Goal: Transaction & Acquisition: Purchase product/service

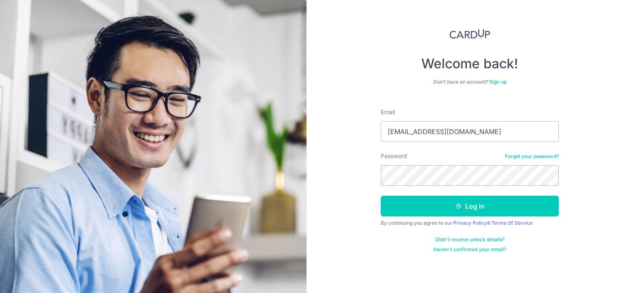
type input "kannanmalini@gmail.com"
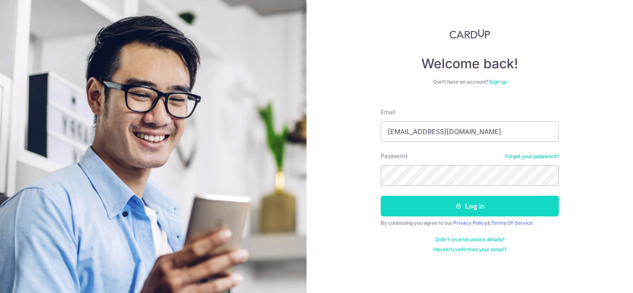
click at [509, 207] on button "Log in" at bounding box center [470, 206] width 178 height 21
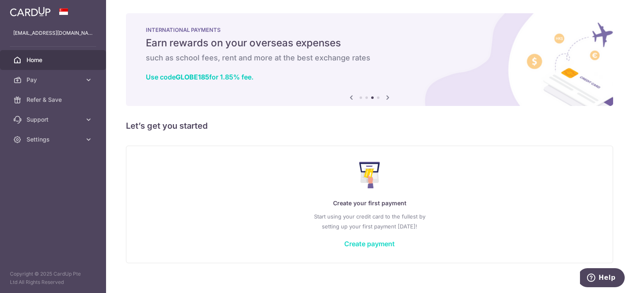
click at [373, 245] on link "Create payment" at bounding box center [369, 244] width 51 height 8
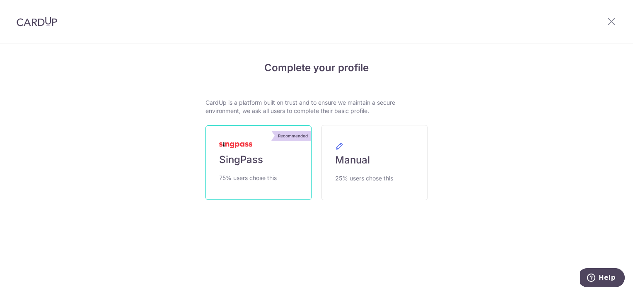
click at [239, 157] on span "SingPass" at bounding box center [241, 159] width 44 height 13
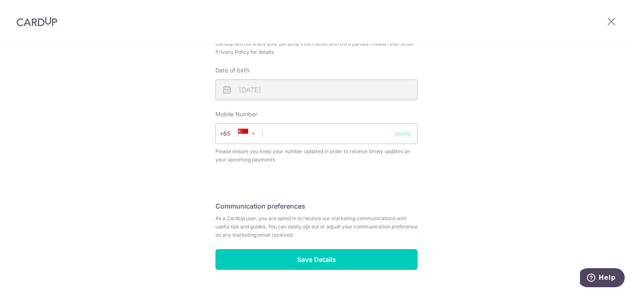
scroll to position [320, 0]
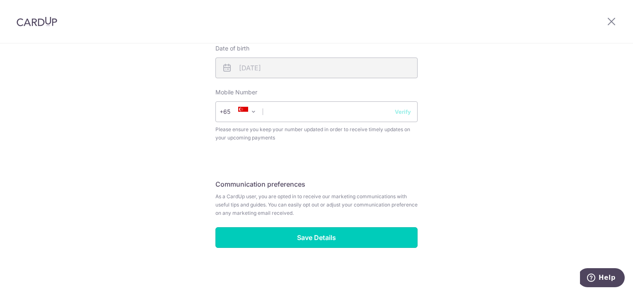
click at [338, 242] on input "Save Details" at bounding box center [316, 237] width 202 height 21
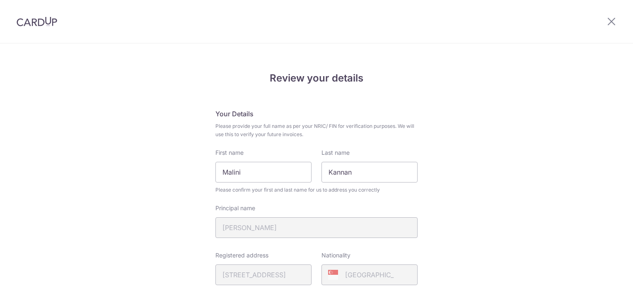
scroll to position [331, 0]
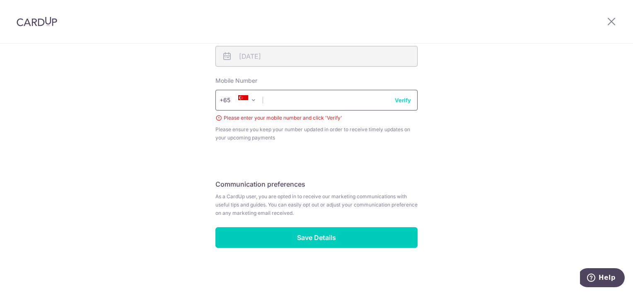
click at [310, 101] on input "text" at bounding box center [316, 100] width 202 height 21
type input "91285844"
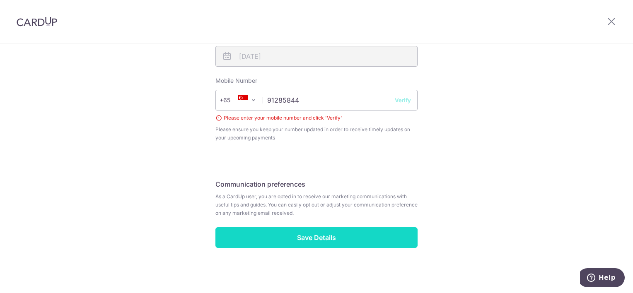
click at [332, 238] on input "Save Details" at bounding box center [316, 237] width 202 height 21
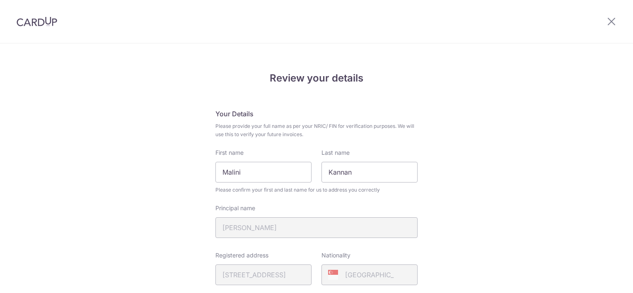
scroll to position [331, 0]
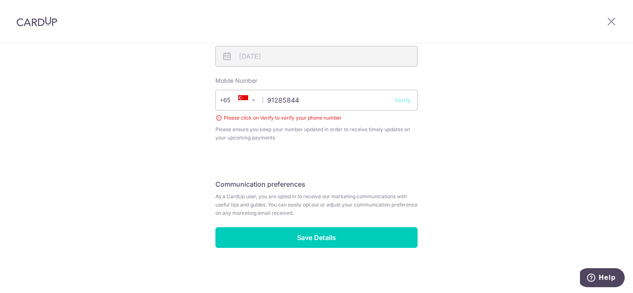
click at [397, 101] on button "Verify" at bounding box center [403, 100] width 16 height 8
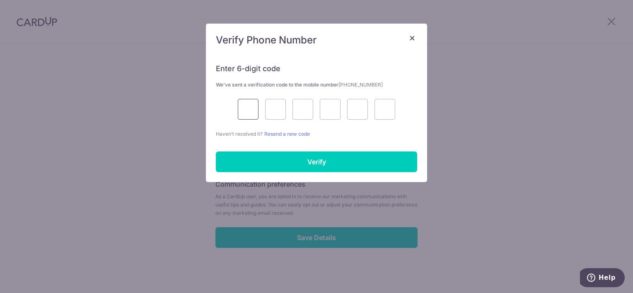
click at [256, 106] on input "text" at bounding box center [248, 109] width 21 height 21
type input "3"
type input "7"
type input "6"
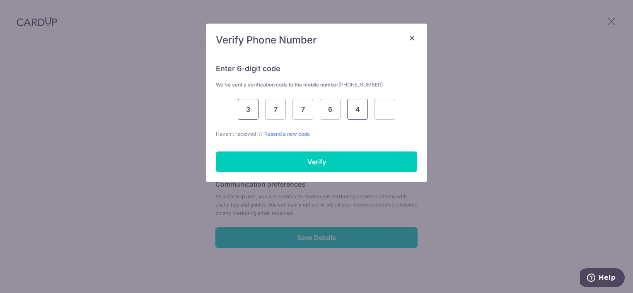
type input "4"
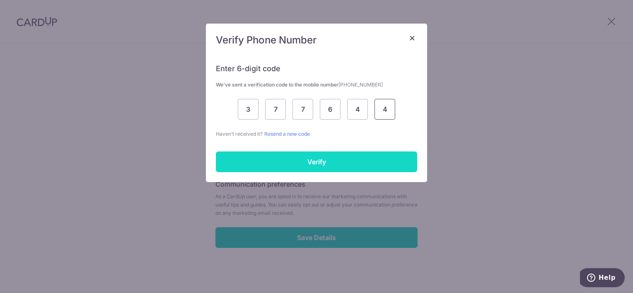
type input "4"
click at [277, 154] on input "Verify" at bounding box center [316, 162] width 201 height 21
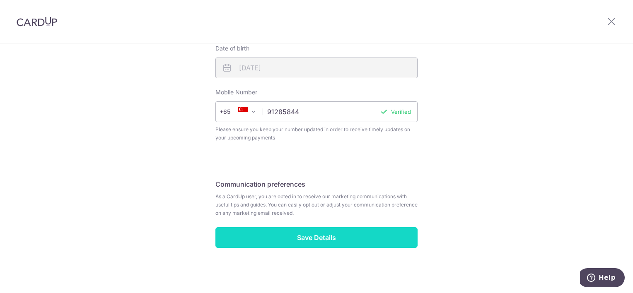
click at [330, 238] on input "Save Details" at bounding box center [316, 237] width 202 height 21
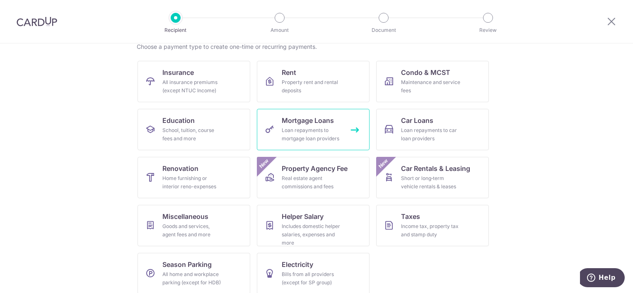
scroll to position [77, 0]
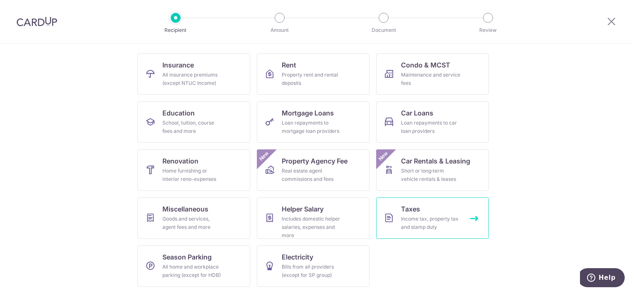
click at [434, 226] on div "Income tax, property tax and stamp duty" at bounding box center [431, 223] width 60 height 17
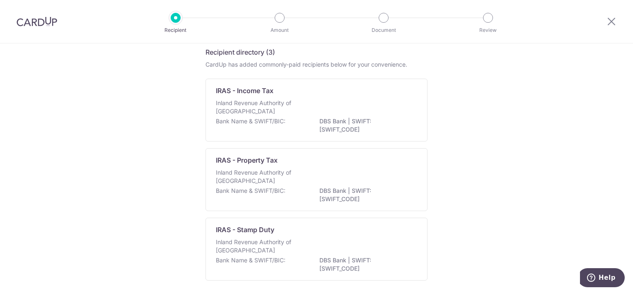
scroll to position [25, 0]
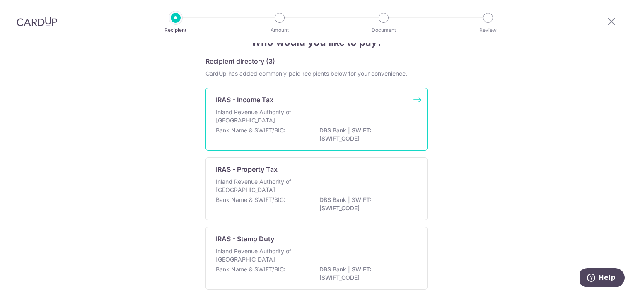
click at [288, 125] on div "Inland Revenue Authority of [GEOGRAPHIC_DATA]" at bounding box center [316, 117] width 201 height 18
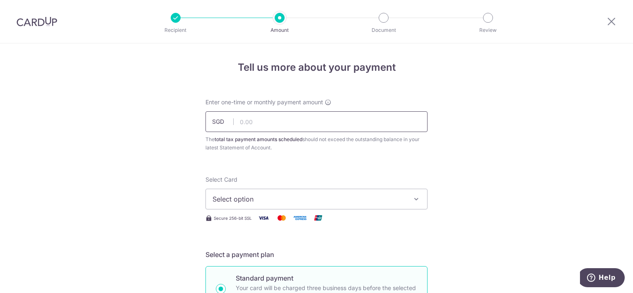
click at [259, 125] on input "text" at bounding box center [316, 121] width 222 height 21
type input "8,993.69"
click at [417, 200] on icon "button" at bounding box center [416, 199] width 8 height 8
click at [224, 221] on link "Add credit card" at bounding box center [316, 222] width 221 height 15
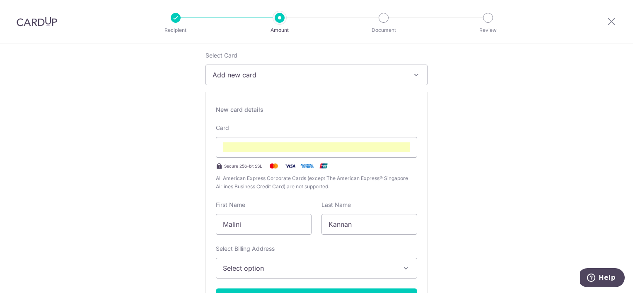
scroll to position [166, 0]
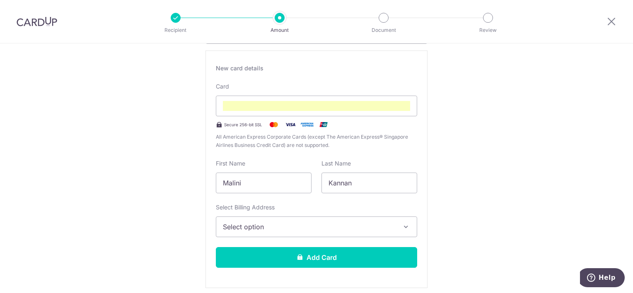
click at [406, 226] on icon "button" at bounding box center [406, 227] width 8 height 8
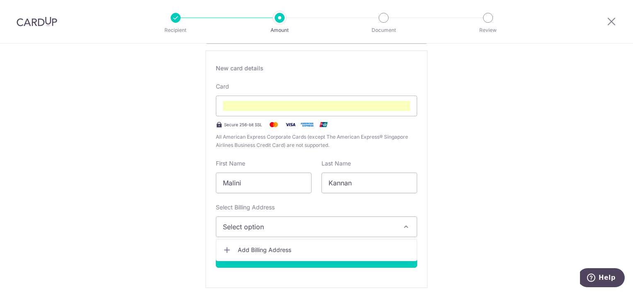
click at [284, 229] on span "Select option" at bounding box center [309, 227] width 172 height 10
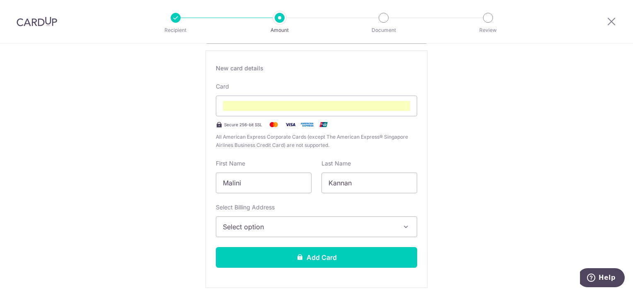
click at [284, 229] on span "Select option" at bounding box center [309, 227] width 172 height 10
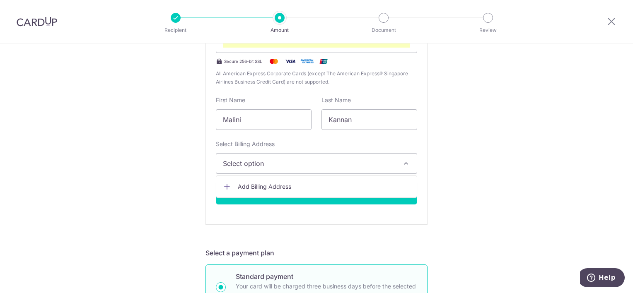
scroll to position [248, 0]
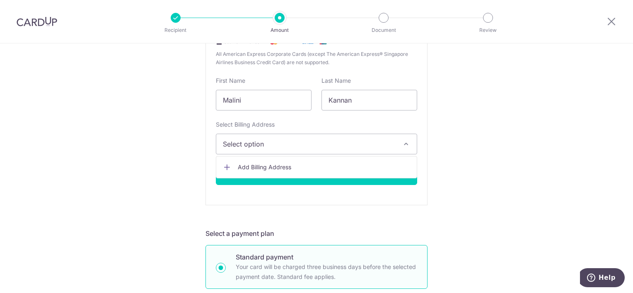
click at [258, 169] on span "Add Billing Address" at bounding box center [324, 167] width 172 height 8
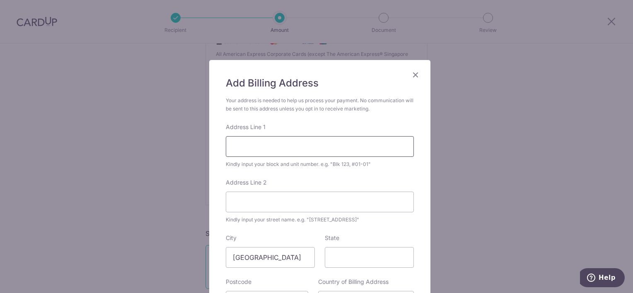
click at [277, 143] on input "Address Line 1" at bounding box center [320, 146] width 188 height 21
type input "37jalanzamrud"
type input "668626"
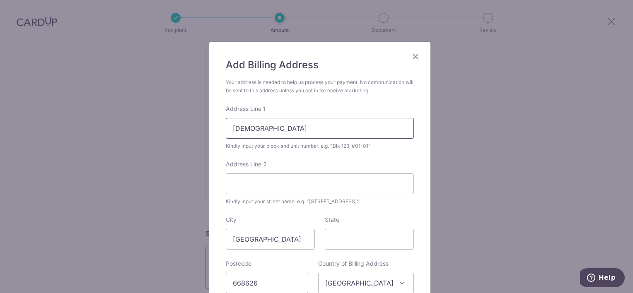
click at [237, 126] on input "37jalanzamrud" at bounding box center [320, 128] width 188 height 21
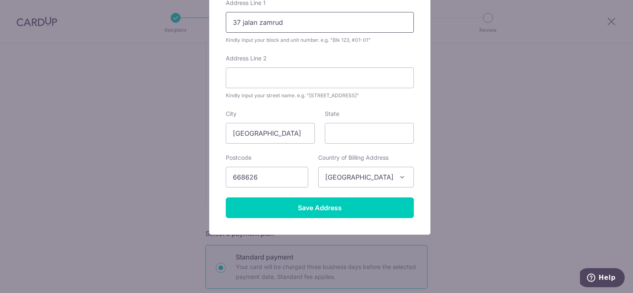
scroll to position [125, 0]
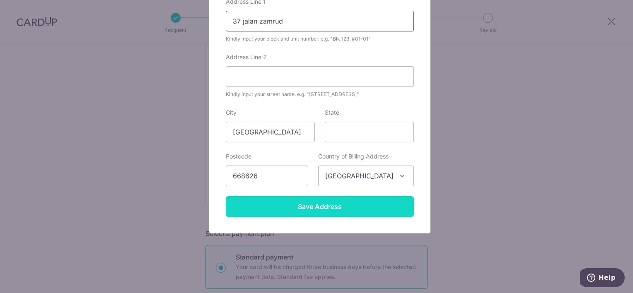
type input "37 jalan zamrud"
click at [335, 207] on input "Save Address" at bounding box center [320, 206] width 188 height 21
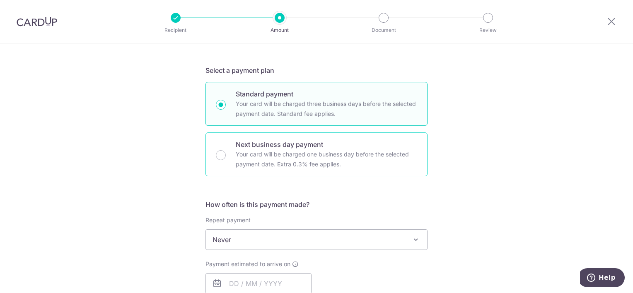
scroll to position [414, 0]
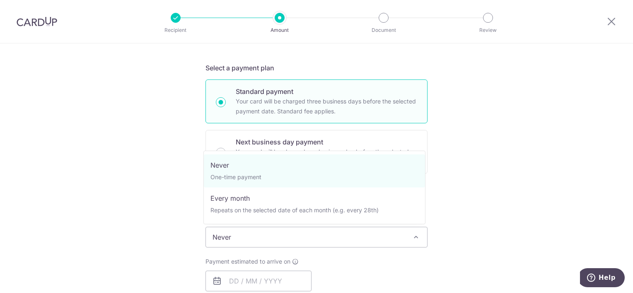
click at [412, 237] on span at bounding box center [416, 237] width 10 height 10
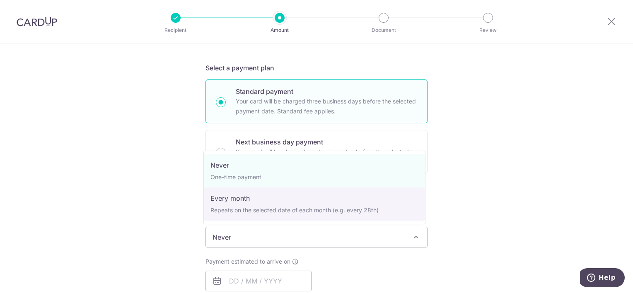
select select "3"
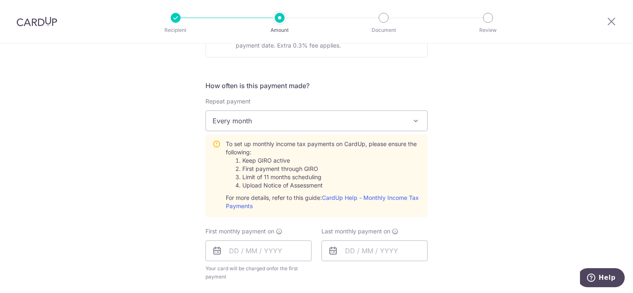
scroll to position [538, 0]
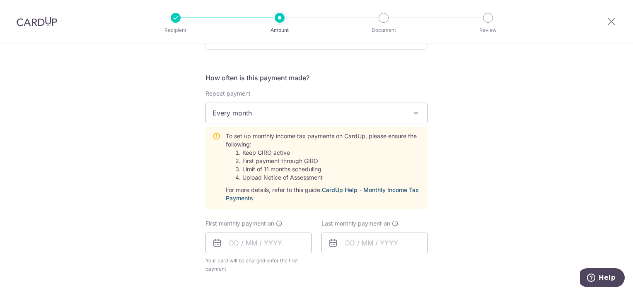
click at [369, 191] on link "CardUp Help - Monthly Income Tax Payments" at bounding box center [322, 193] width 193 height 15
click at [220, 243] on input "text" at bounding box center [258, 243] width 106 height 21
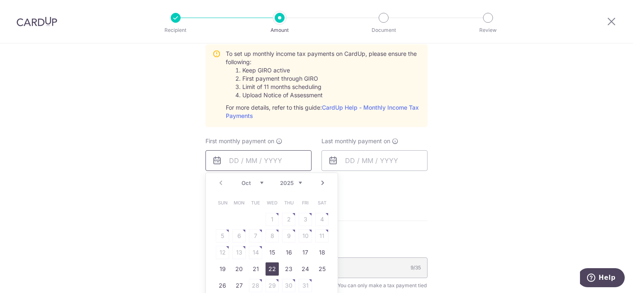
scroll to position [621, 0]
click at [320, 182] on link "Next" at bounding box center [323, 183] width 10 height 10
click at [219, 184] on link "Prev" at bounding box center [221, 183] width 10 height 10
click at [255, 267] on link "21" at bounding box center [255, 268] width 13 height 13
type input "21/10/2025"
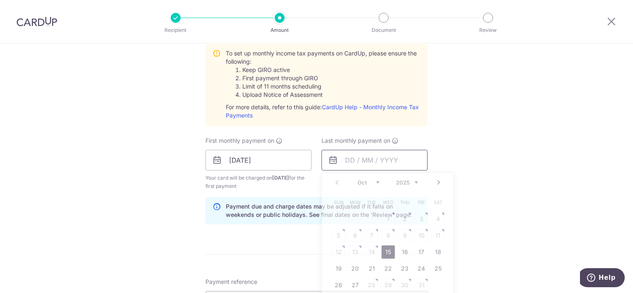
click at [347, 160] on input "text" at bounding box center [374, 160] width 106 height 21
click at [413, 181] on select "2025 2026" at bounding box center [407, 182] width 22 height 7
click at [367, 267] on link "21" at bounding box center [371, 268] width 13 height 13
type input "21/10/2025"
click at [368, 159] on input "21/10/2025" at bounding box center [374, 160] width 106 height 21
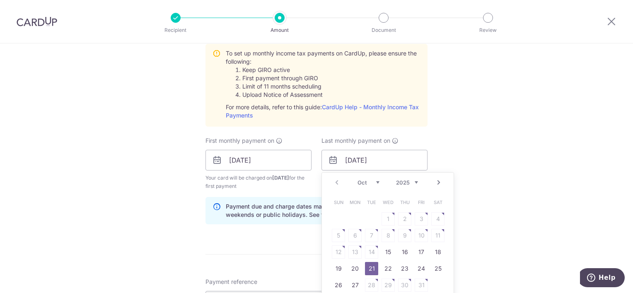
click at [414, 181] on select "2025 2026" at bounding box center [407, 182] width 22 height 7
click at [268, 166] on input "21/10/2025" at bounding box center [258, 160] width 106 height 21
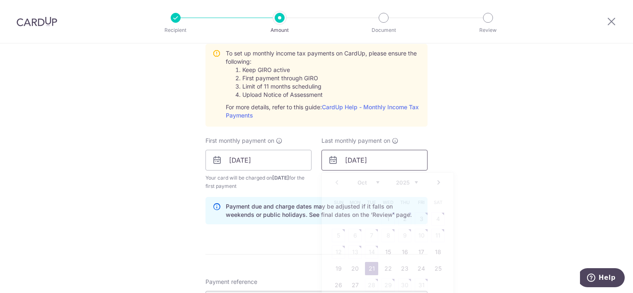
click at [361, 158] on input "21/10/2025" at bounding box center [374, 160] width 106 height 21
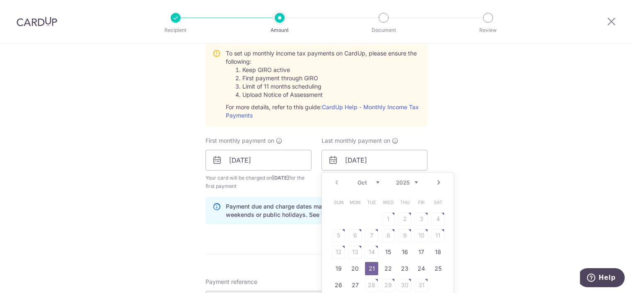
click at [368, 266] on link "21" at bounding box center [371, 268] width 13 height 13
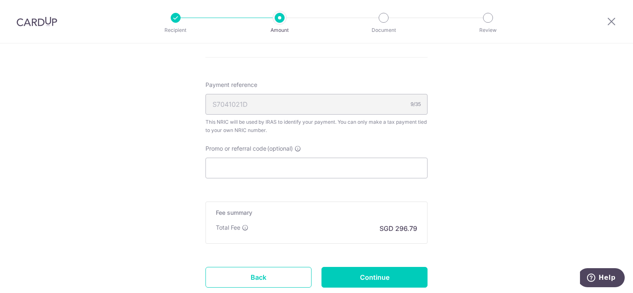
scroll to position [828, 0]
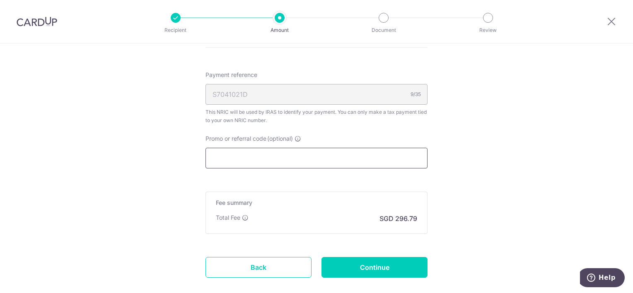
click at [280, 159] on input "Promo or referral code (optional)" at bounding box center [316, 158] width 222 height 21
paste input "VTAX25R"
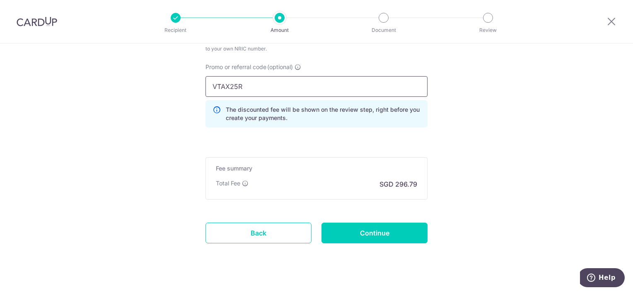
scroll to position [910, 0]
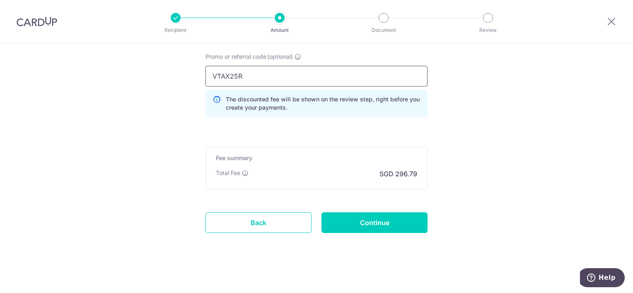
type input "VTAX25R"
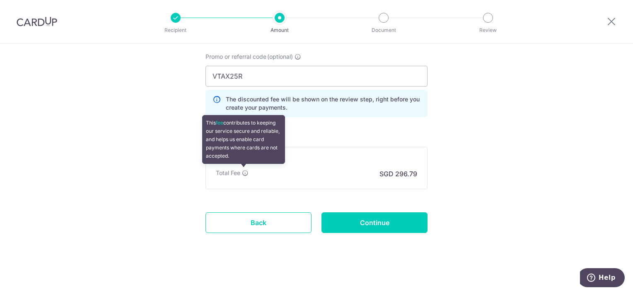
click at [244, 171] on icon at bounding box center [245, 173] width 7 height 7
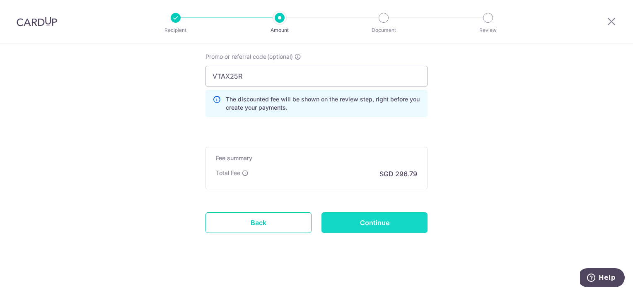
click at [397, 215] on input "Continue" at bounding box center [374, 222] width 106 height 21
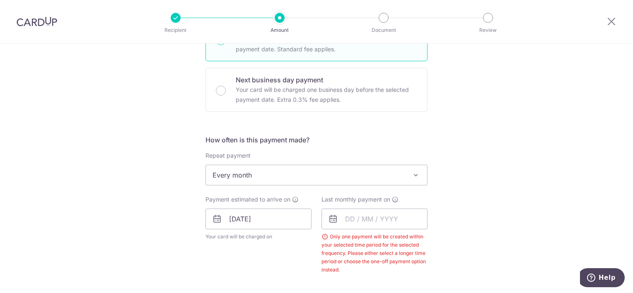
scroll to position [265, 0]
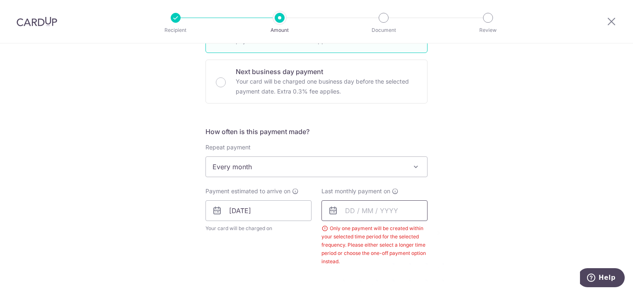
click at [388, 209] on input "text" at bounding box center [374, 210] width 106 height 21
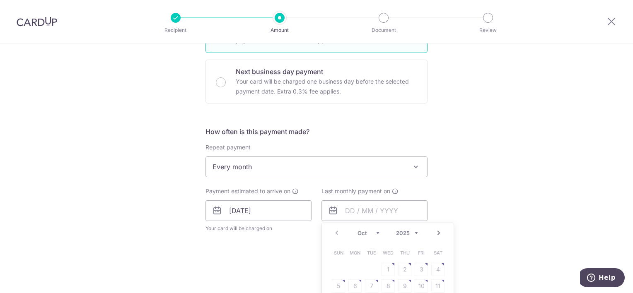
click at [414, 231] on select "2025 2026" at bounding box center [407, 233] width 22 height 7
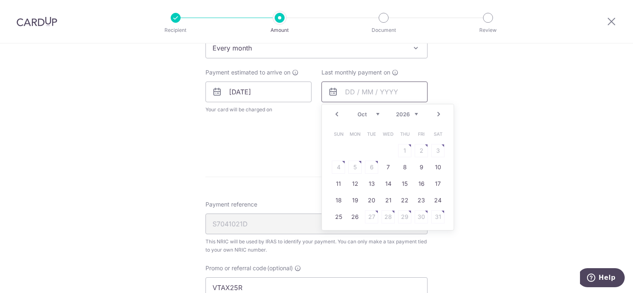
scroll to position [390, 0]
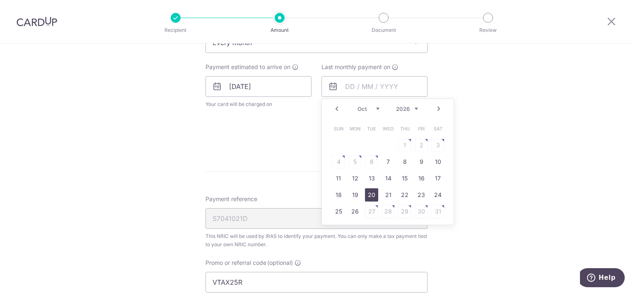
click at [369, 195] on link "20" at bounding box center [371, 194] width 13 height 13
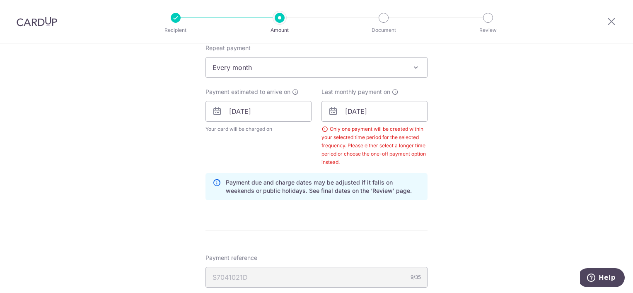
scroll to position [307, 0]
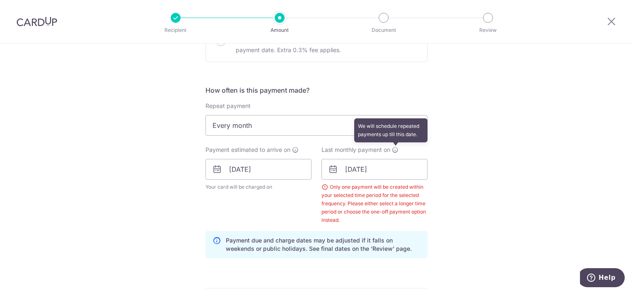
click at [394, 149] on icon at bounding box center [395, 150] width 7 height 7
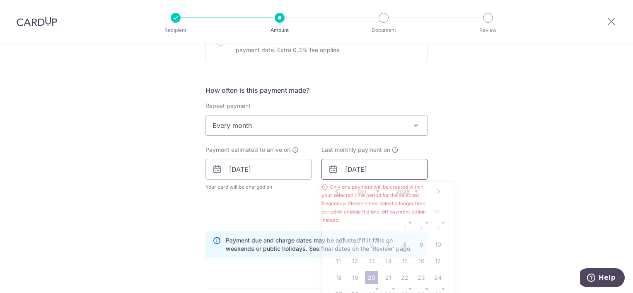
click at [374, 171] on input "20/10/2026" at bounding box center [374, 169] width 106 height 21
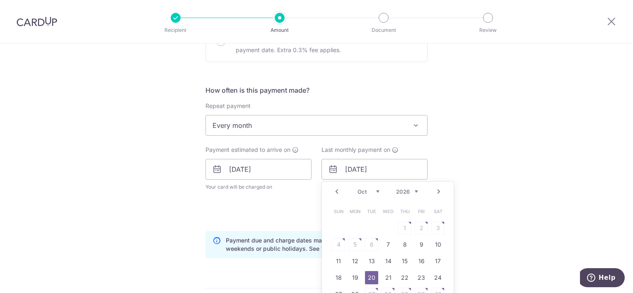
click at [376, 191] on select "Jan Feb Mar Apr May Jun Jul Aug Sep Oct Nov" at bounding box center [368, 191] width 22 height 7
click at [371, 276] on link "22" at bounding box center [371, 277] width 13 height 13
type input "22/09/2026"
click at [361, 176] on input "22/09/2026" at bounding box center [374, 169] width 106 height 21
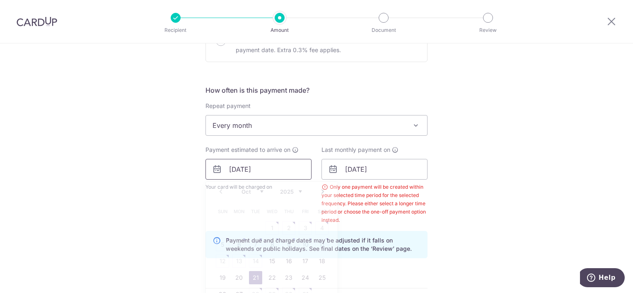
click at [263, 167] on input "21/10/2025" at bounding box center [258, 169] width 106 height 21
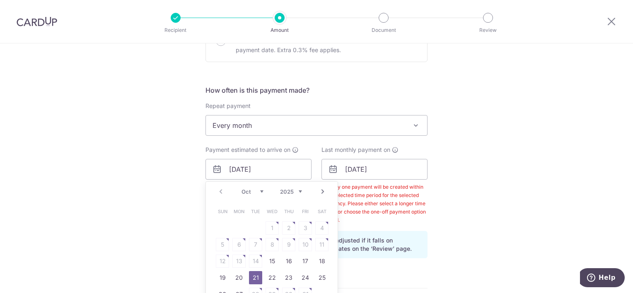
click at [252, 277] on link "21" at bounding box center [255, 277] width 13 height 13
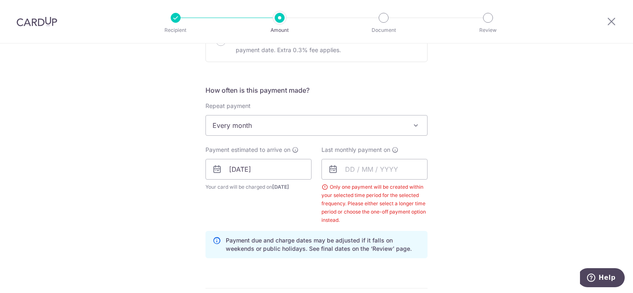
click at [361, 210] on div "Only one payment will be created within your selected time period for the selec…" at bounding box center [374, 203] width 106 height 41
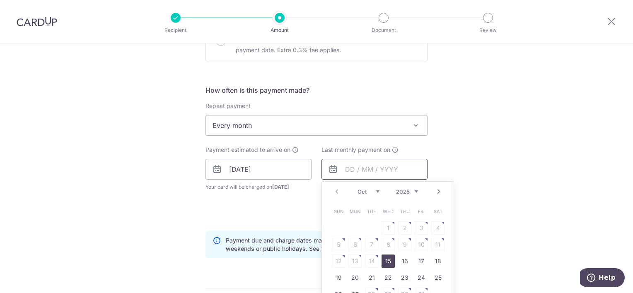
click at [368, 167] on input "text" at bounding box center [374, 169] width 106 height 21
click at [397, 191] on select "2025 2026" at bounding box center [407, 191] width 22 height 7
click at [366, 276] on link "20" at bounding box center [371, 277] width 13 height 13
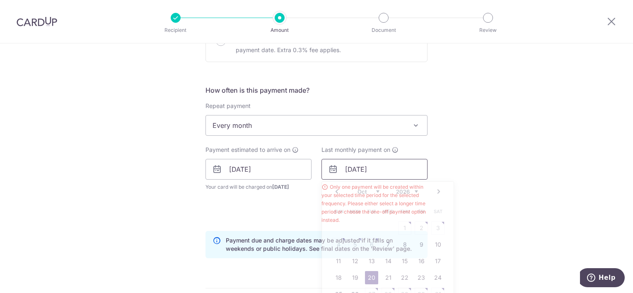
click at [371, 170] on input "20/10/2026" at bounding box center [374, 169] width 106 height 21
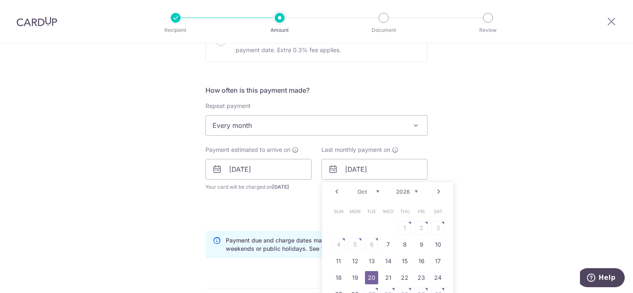
click at [414, 191] on select "2025 2026" at bounding box center [407, 191] width 22 height 7
click at [396, 188] on select "2025 2026" at bounding box center [407, 191] width 22 height 7
click at [384, 277] on link "21" at bounding box center [387, 277] width 13 height 13
type input "21/10/2026"
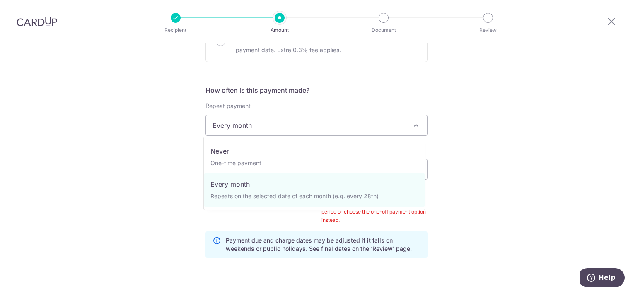
click at [411, 124] on span at bounding box center [416, 125] width 10 height 10
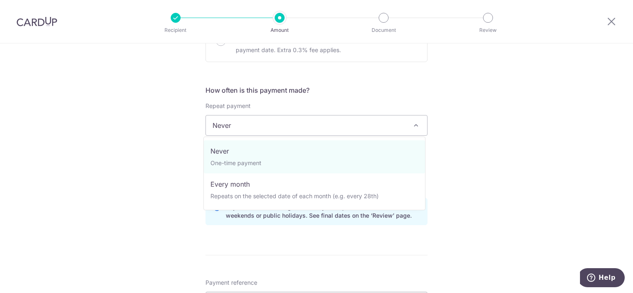
click at [421, 126] on span "Never" at bounding box center [316, 126] width 221 height 20
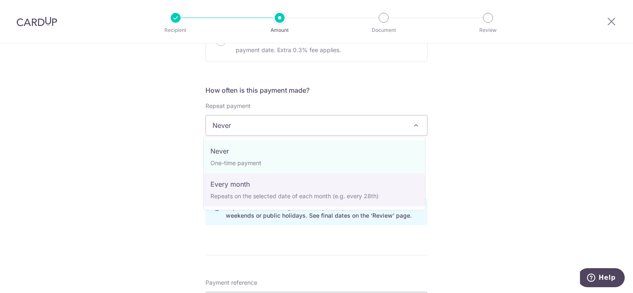
select select "3"
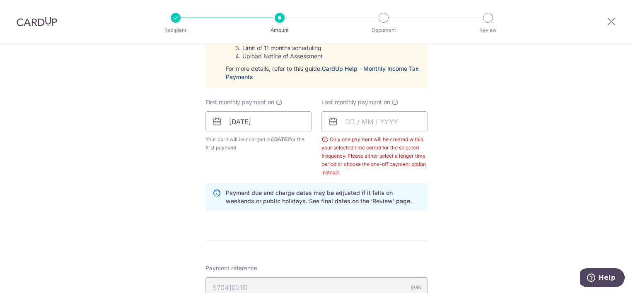
scroll to position [472, 0]
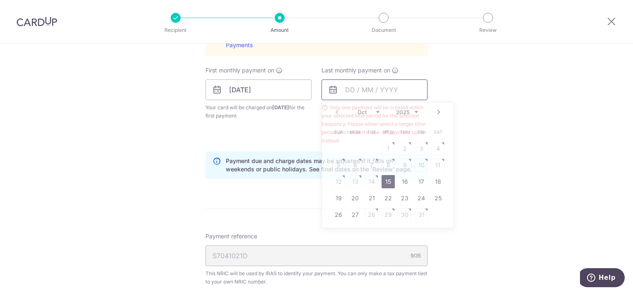
click at [336, 88] on input "text" at bounding box center [374, 89] width 106 height 21
click at [434, 112] on link "Next" at bounding box center [439, 112] width 10 height 10
click at [434, 111] on link "Next" at bounding box center [439, 112] width 10 height 10
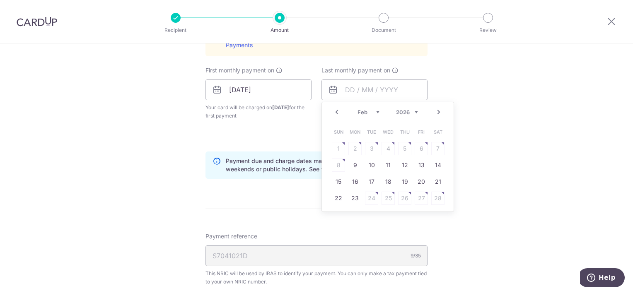
click at [434, 111] on link "Next" at bounding box center [439, 112] width 10 height 10
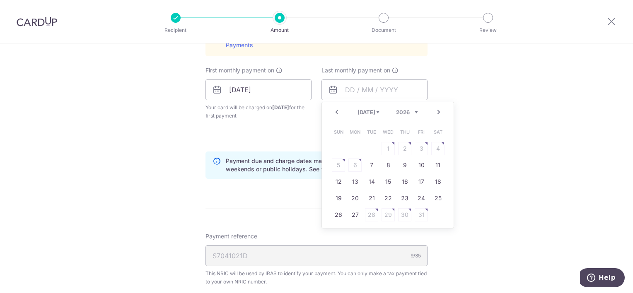
click at [434, 111] on link "Next" at bounding box center [439, 112] width 10 height 10
click at [368, 181] on link "13" at bounding box center [371, 181] width 13 height 13
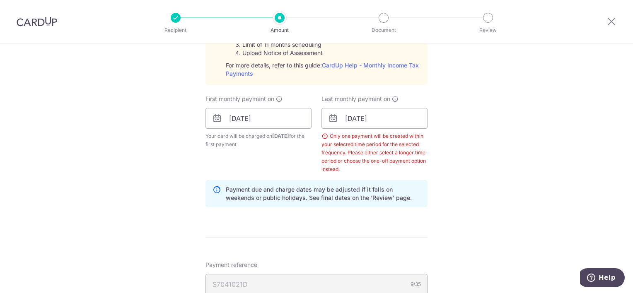
scroll to position [390, 0]
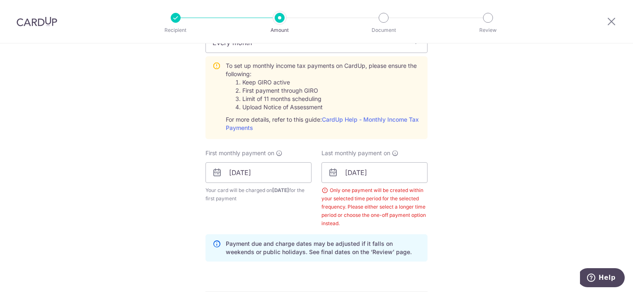
click at [410, 193] on div "Only one payment will be created within your selected time period for the selec…" at bounding box center [374, 206] width 106 height 41
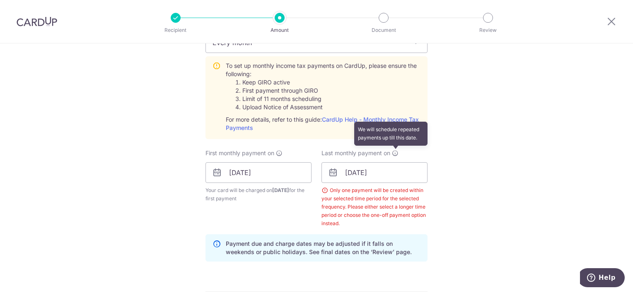
click at [392, 152] on icon at bounding box center [395, 153] width 7 height 7
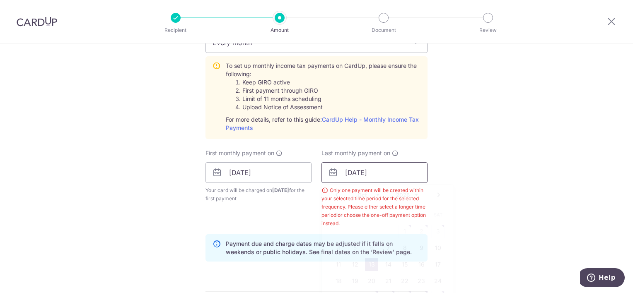
click at [382, 171] on input "13/10/2026" at bounding box center [374, 172] width 106 height 21
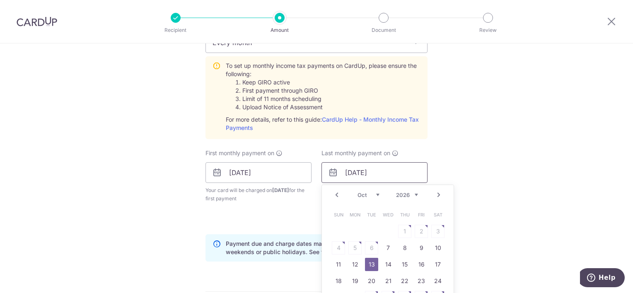
click at [382, 171] on input "13/10/2026" at bounding box center [374, 172] width 106 height 21
click at [371, 263] on link "13" at bounding box center [371, 264] width 13 height 13
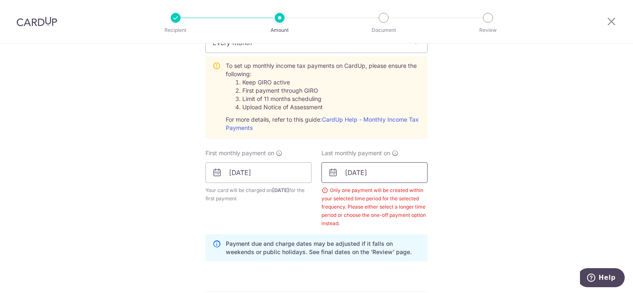
click at [382, 176] on input "13/10/2026" at bounding box center [374, 172] width 106 height 21
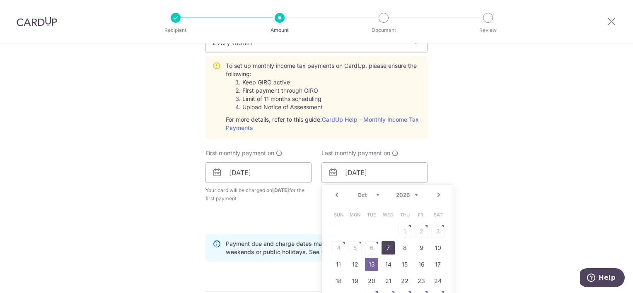
click at [384, 248] on link "7" at bounding box center [387, 247] width 13 height 13
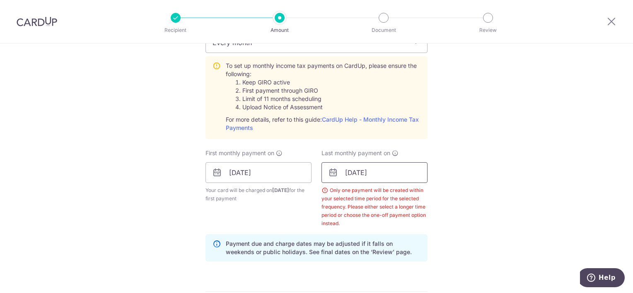
click at [362, 169] on input "07/10/2026" at bounding box center [374, 172] width 106 height 21
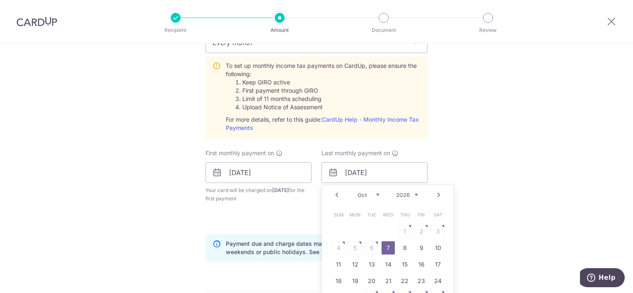
click at [373, 194] on select "Jan Feb Mar Apr May Jun [DATE] Aug Sep Oct Nov" at bounding box center [368, 195] width 22 height 7
click at [367, 263] on link "17" at bounding box center [371, 264] width 13 height 13
type input "17/11/2026"
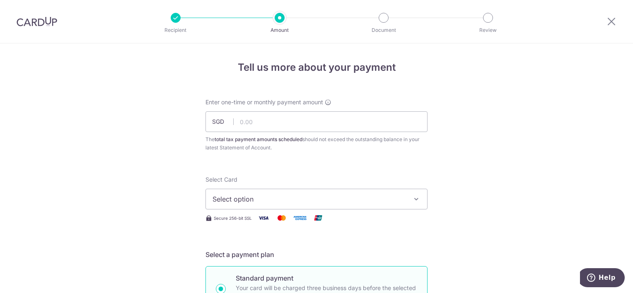
click at [262, 197] on span "Select option" at bounding box center [308, 199] width 193 height 10
click at [251, 221] on span "Add credit card" at bounding box center [323, 222] width 193 height 8
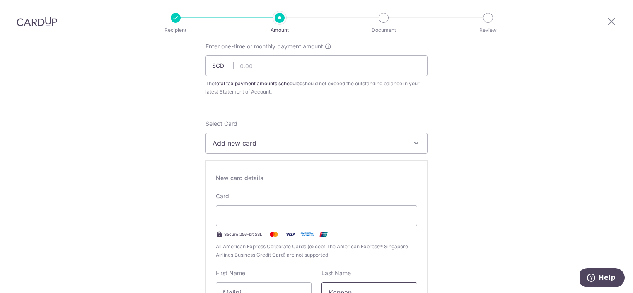
scroll to position [83, 0]
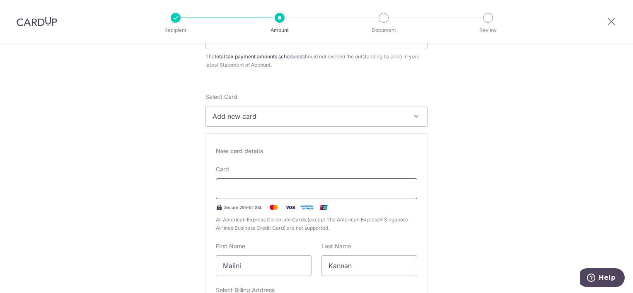
click at [354, 196] on div at bounding box center [316, 188] width 201 height 21
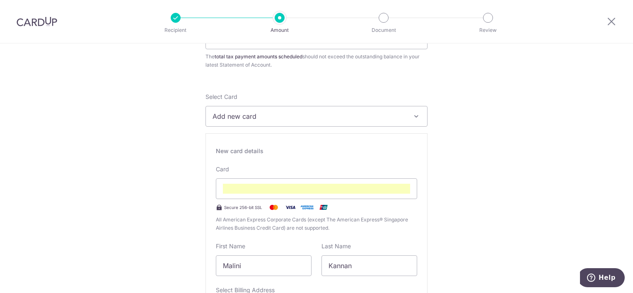
scroll to position [166, 0]
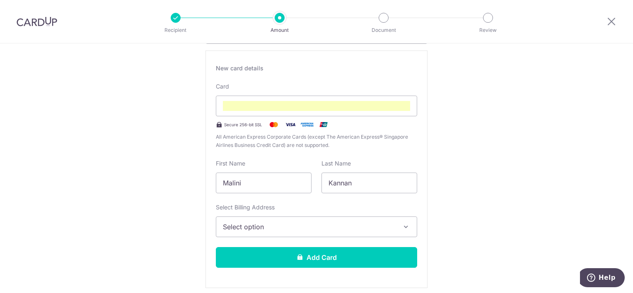
click at [402, 227] on icon "button" at bounding box center [406, 227] width 8 height 8
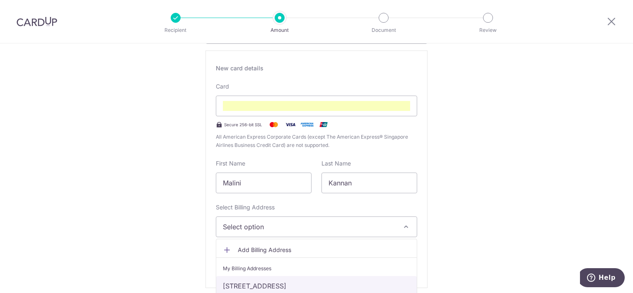
click at [273, 283] on link "[STREET_ADDRESS]" at bounding box center [316, 286] width 200 height 20
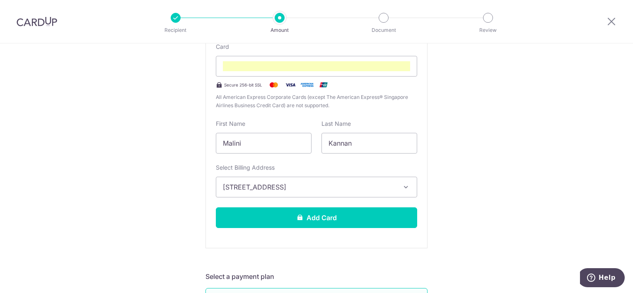
scroll to position [207, 0]
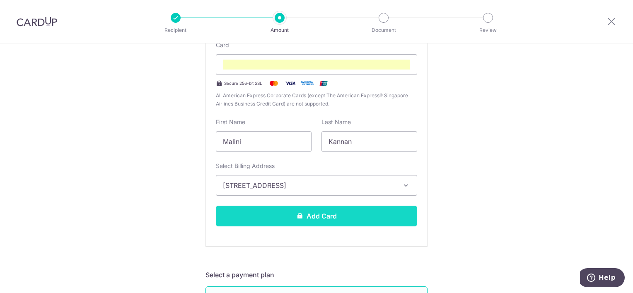
click at [298, 217] on icon at bounding box center [299, 215] width 7 height 7
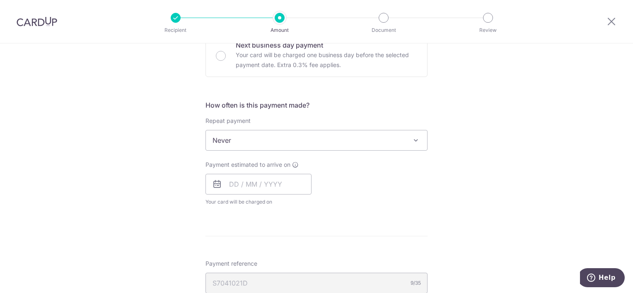
scroll to position [290, 0]
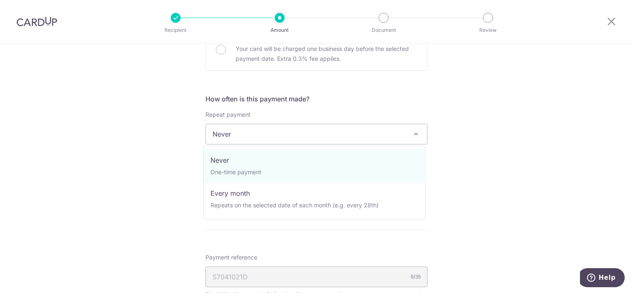
click at [413, 132] on span at bounding box center [416, 134] width 10 height 10
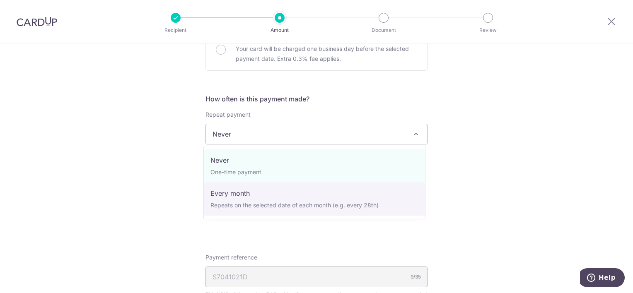
select select "3"
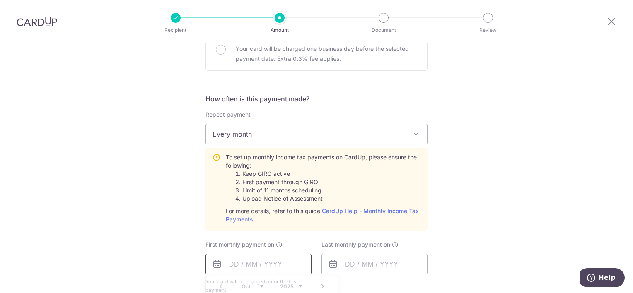
click at [280, 267] on input "text" at bounding box center [258, 264] width 106 height 21
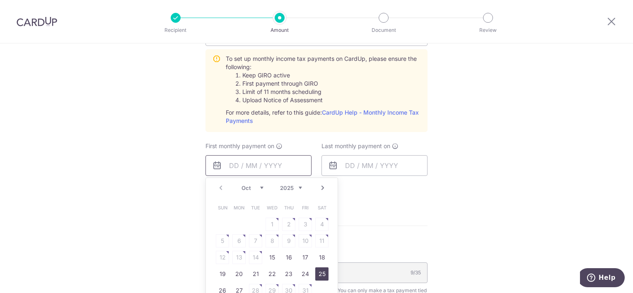
scroll to position [414, 0]
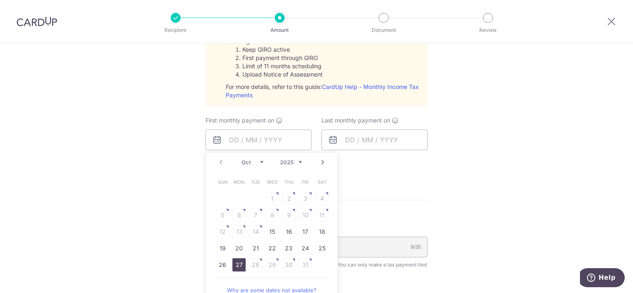
click at [235, 264] on link "27" at bounding box center [238, 264] width 13 height 13
type input "[DATE]"
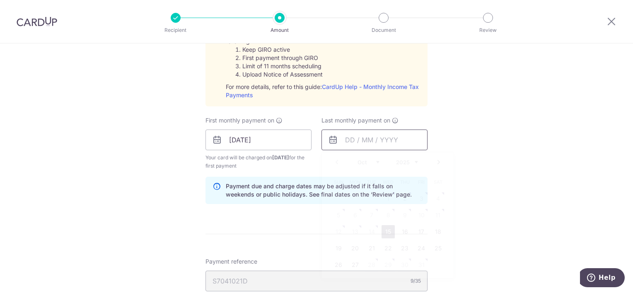
click at [363, 138] on input "text" at bounding box center [374, 140] width 106 height 21
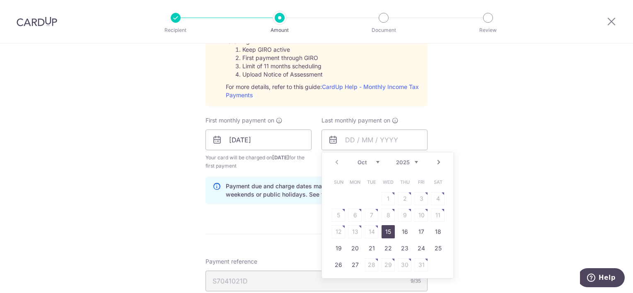
click at [414, 161] on select "2025 2026" at bounding box center [407, 162] width 22 height 7
click at [349, 262] on link "26" at bounding box center [354, 264] width 13 height 13
type input "[DATE]"
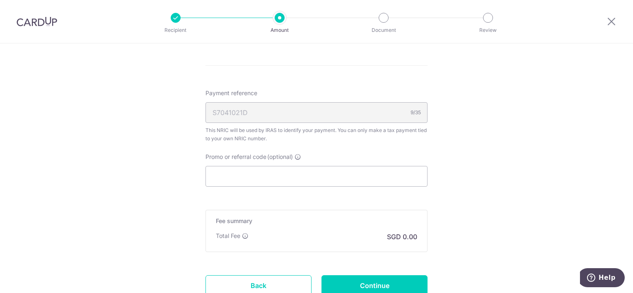
scroll to position [563, 0]
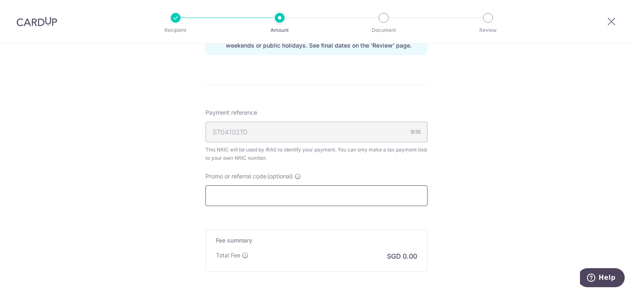
click at [268, 199] on input "Promo or referral code (optional)" at bounding box center [316, 195] width 222 height 21
paste input "VTAX25R"
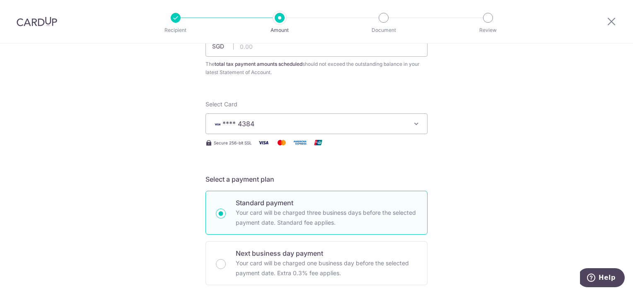
scroll to position [0, 0]
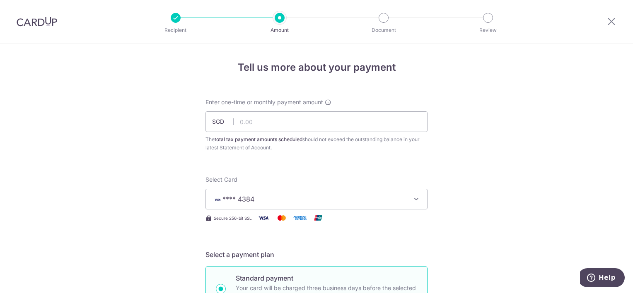
type input "VTAX25R"
click at [252, 120] on input "text" at bounding box center [316, 121] width 222 height 21
type input "8,993.69"
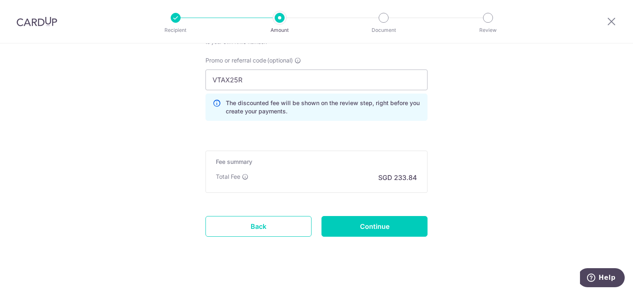
scroll to position [683, 0]
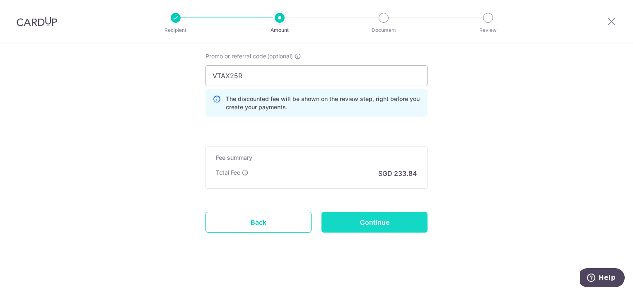
click at [386, 224] on input "Continue" at bounding box center [374, 222] width 106 height 21
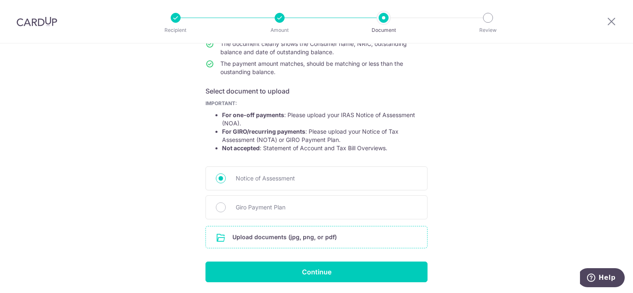
scroll to position [83, 0]
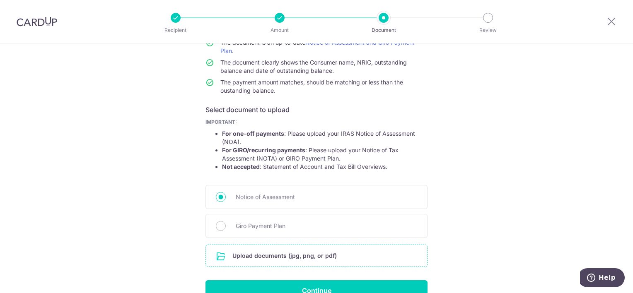
click at [278, 256] on input "file" at bounding box center [316, 256] width 221 height 22
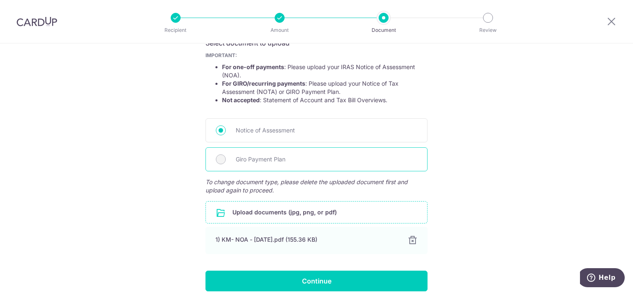
scroll to position [166, 0]
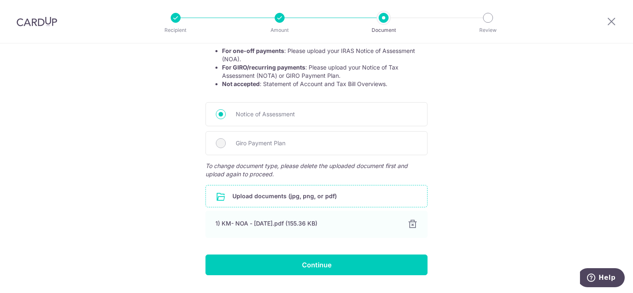
click at [255, 195] on input "file" at bounding box center [316, 196] width 221 height 22
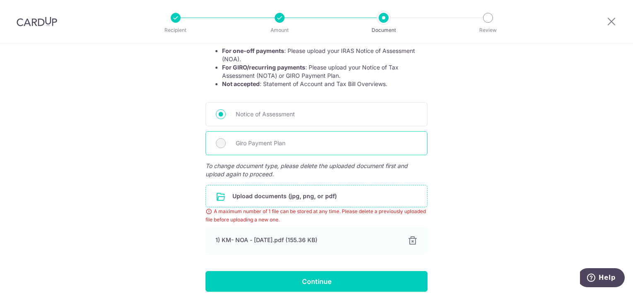
click at [247, 144] on span "Giro Payment Plan" at bounding box center [326, 143] width 181 height 10
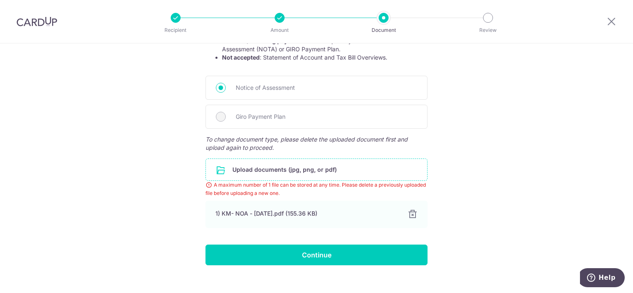
scroll to position [202, 0]
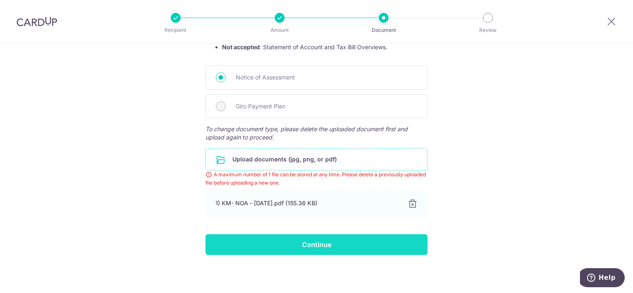
click at [357, 241] on input "Continue" at bounding box center [316, 244] width 222 height 21
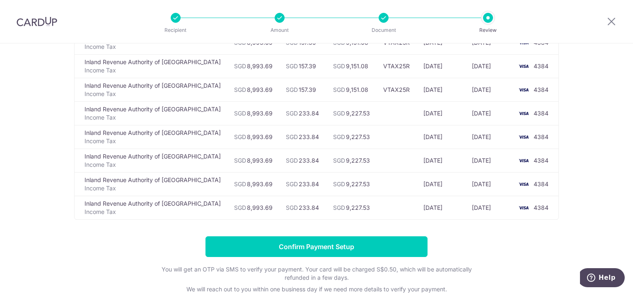
scroll to position [253, 0]
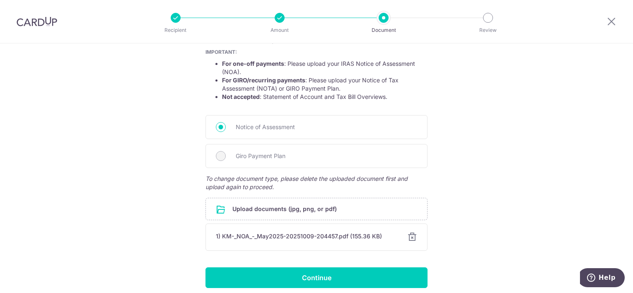
scroll to position [166, 0]
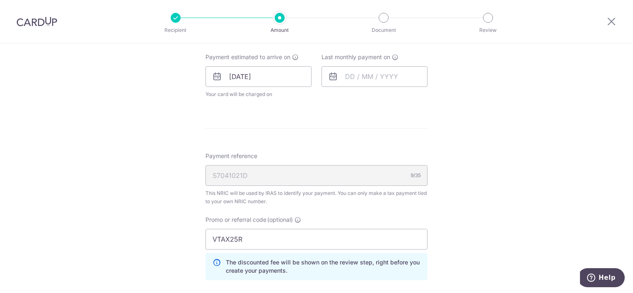
scroll to position [373, 0]
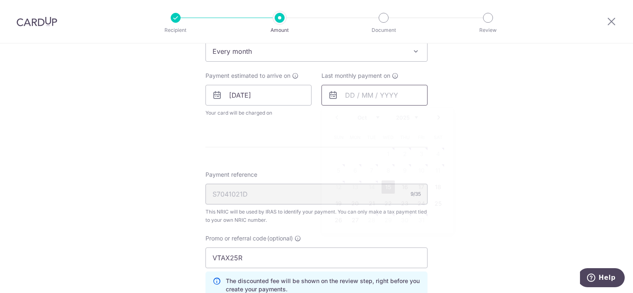
click at [346, 92] on input "text" at bounding box center [374, 95] width 106 height 21
click at [374, 118] on select "Oct Nov Dec" at bounding box center [368, 117] width 22 height 7
click at [376, 117] on select "Oct Nov Dec" at bounding box center [368, 117] width 22 height 7
click at [414, 118] on select "2025 2026" at bounding box center [407, 117] width 22 height 7
click at [374, 118] on select "Jan Feb Mar Apr May Jun [DATE] Aug Sep Oct Nov" at bounding box center [368, 117] width 22 height 7
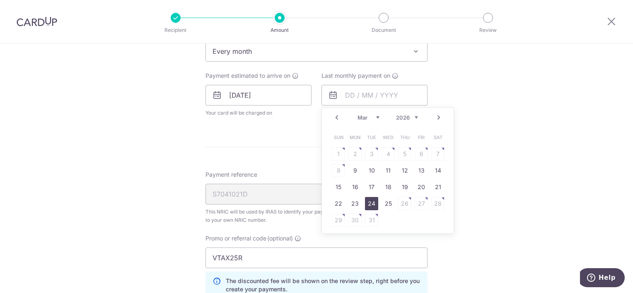
click at [371, 202] on link "24" at bounding box center [371, 203] width 13 height 13
type input "24/03/2026"
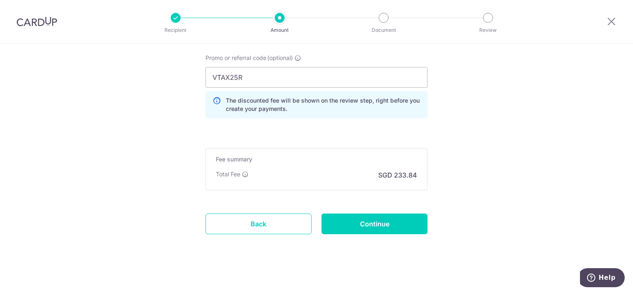
scroll to position [589, 0]
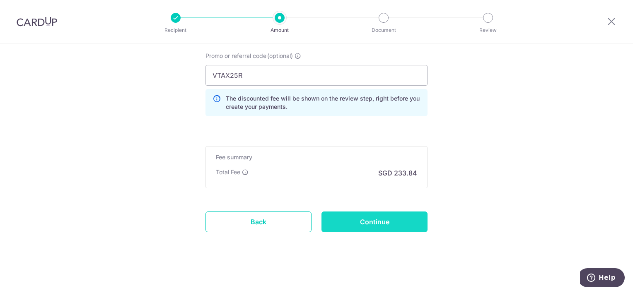
click at [376, 219] on input "Continue" at bounding box center [374, 222] width 106 height 21
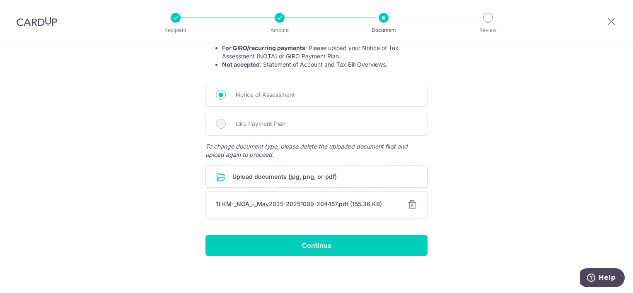
scroll to position [186, 0]
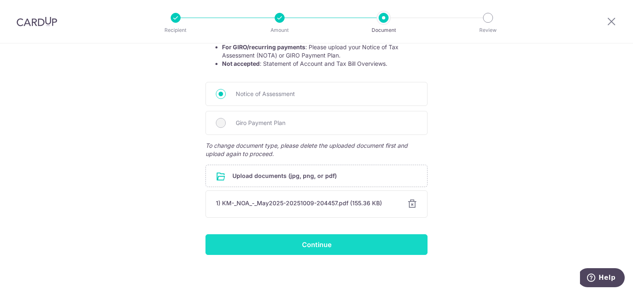
click at [315, 247] on input "Continue" at bounding box center [316, 244] width 222 height 21
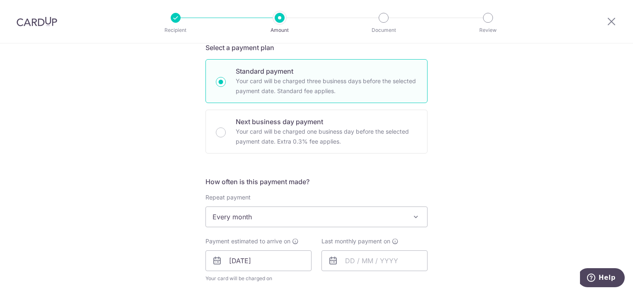
scroll to position [331, 0]
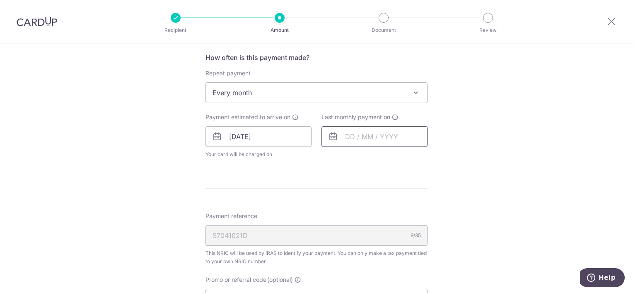
click at [371, 137] on input "text" at bounding box center [374, 136] width 106 height 21
click at [376, 159] on select "Oct Nov Dec" at bounding box center [368, 159] width 22 height 7
click at [374, 159] on select "Oct Nov Dec" at bounding box center [368, 159] width 22 height 7
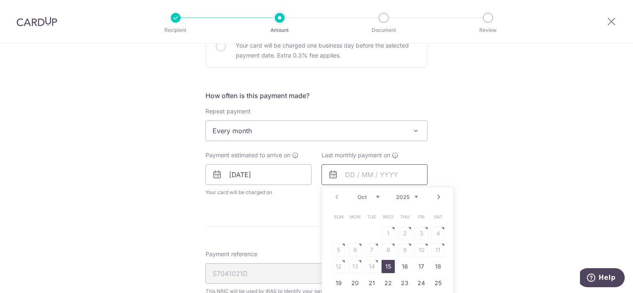
scroll to position [290, 0]
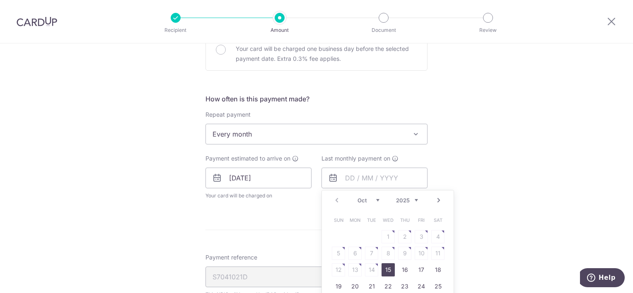
click at [334, 201] on div "Prev Next Oct Nov Dec 2025 2026" at bounding box center [388, 200] width 132 height 20
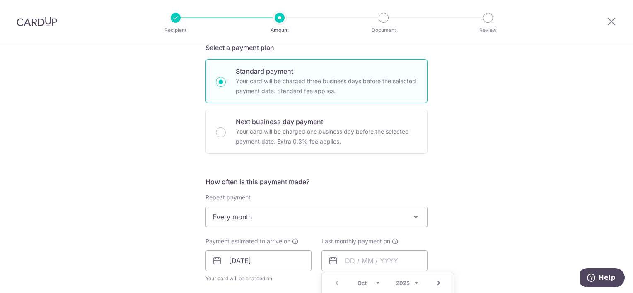
scroll to position [331, 0]
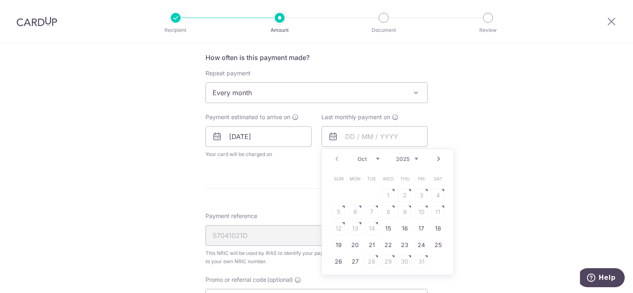
click at [374, 157] on select "Oct Nov Dec" at bounding box center [368, 159] width 22 height 7
click at [354, 263] on link "24" at bounding box center [354, 261] width 13 height 13
type input "[DATE]"
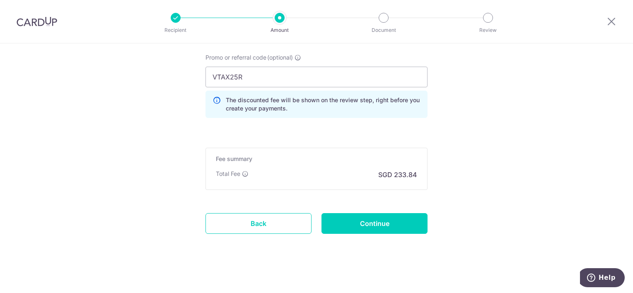
scroll to position [589, 0]
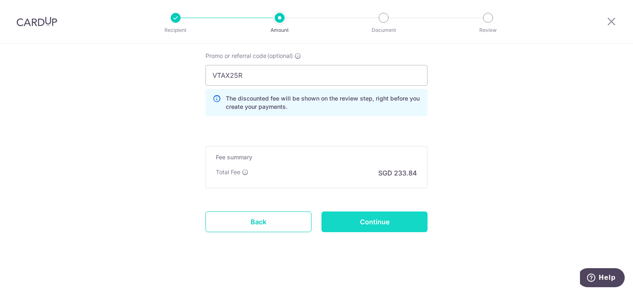
click at [381, 226] on input "Continue" at bounding box center [374, 222] width 106 height 21
click at [364, 218] on input "Continue" at bounding box center [374, 222] width 106 height 21
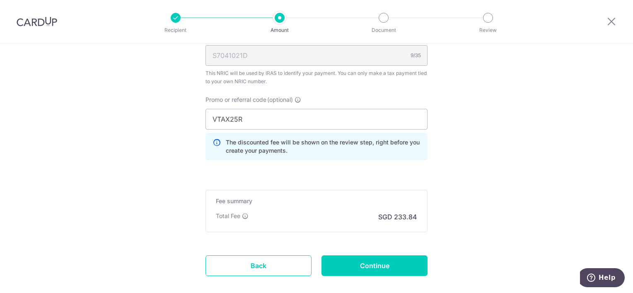
scroll to position [520, 0]
click at [379, 267] on input "Continue" at bounding box center [374, 265] width 106 height 21
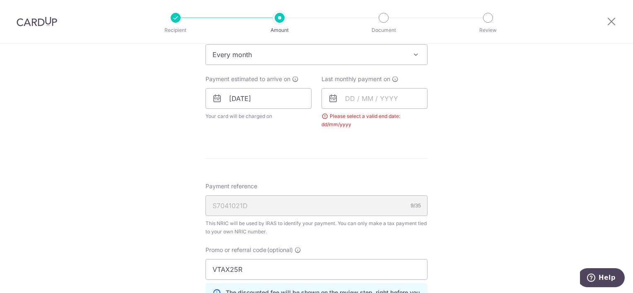
scroll to position [313, 0]
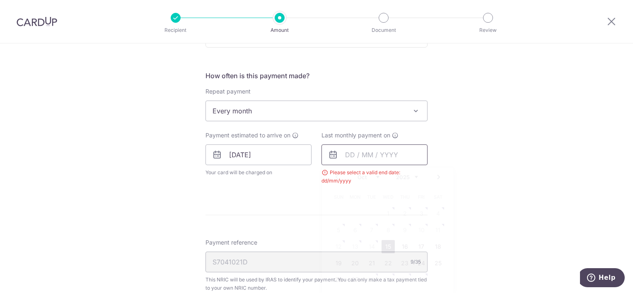
click at [369, 158] on input "text" at bounding box center [374, 155] width 106 height 21
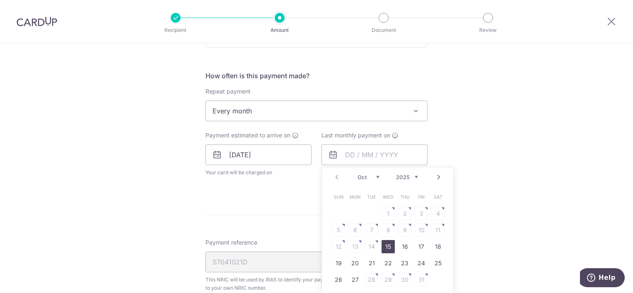
click at [411, 176] on select "2025 2026" at bounding box center [407, 177] width 22 height 7
click at [376, 177] on select "Jan Feb Mar Apr May Jun [DATE] Aug Sep Oct Nov" at bounding box center [368, 177] width 22 height 7
click at [356, 248] on link "16" at bounding box center [354, 246] width 13 height 13
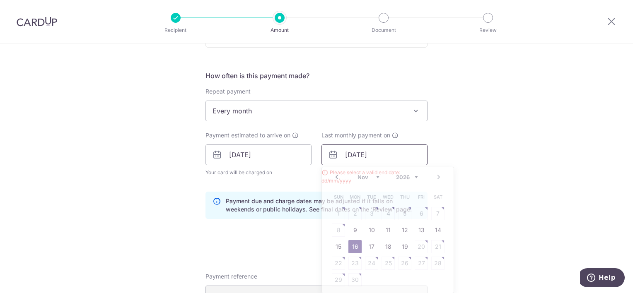
click at [380, 152] on input "[DATE]" at bounding box center [374, 155] width 106 height 21
click at [374, 177] on select "Jan Feb Mar Apr May Jun [DATE] Aug Sep Oct Nov" at bounding box center [368, 177] width 22 height 7
click at [369, 261] on link "22" at bounding box center [371, 263] width 13 height 13
click at [364, 153] on input "22/09/2026" at bounding box center [374, 155] width 106 height 21
click at [375, 176] on select "Jan Feb Mar Apr May Jun [DATE] Aug Sep Oct Nov" at bounding box center [368, 177] width 22 height 7
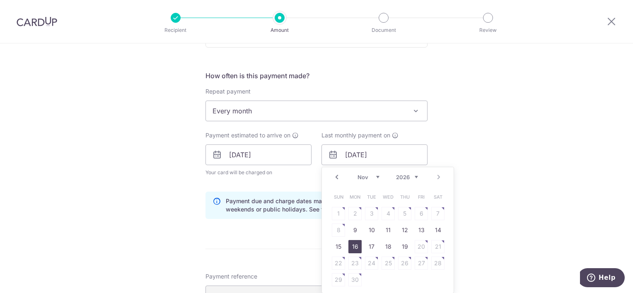
click at [353, 242] on link "16" at bounding box center [354, 246] width 13 height 13
click at [361, 152] on input "[DATE]" at bounding box center [374, 155] width 106 height 21
click at [416, 176] on div "Prev Next Jan Feb Mar Apr May Jun Jul Aug Sep Oct Nov 2025 2026" at bounding box center [388, 177] width 132 height 20
click at [384, 245] on link "18" at bounding box center [387, 246] width 13 height 13
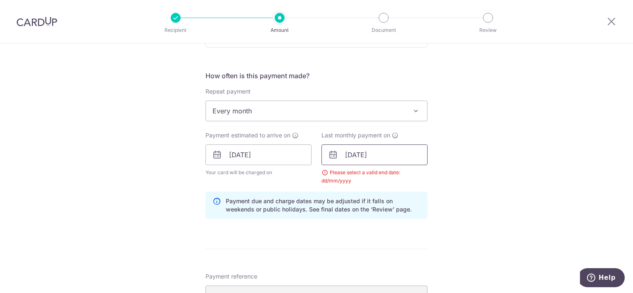
click at [379, 153] on input "18/11/2026" at bounding box center [374, 155] width 106 height 21
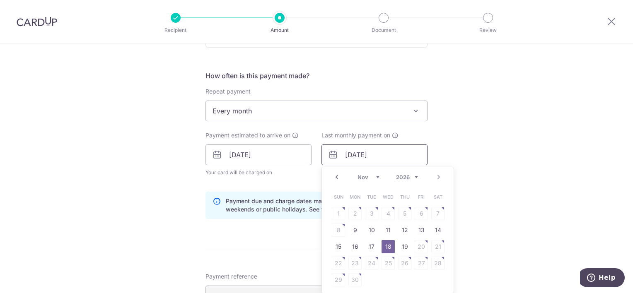
click at [347, 146] on input "18/11/2026" at bounding box center [374, 155] width 106 height 21
click at [377, 176] on div "Jan Feb Mar Apr May Jun Jul Aug Sep Oct Nov 2025 2026" at bounding box center [387, 177] width 60 height 7
click at [376, 177] on select "Jan Feb Mar Apr May Jun Jul Aug Sep Oct Nov" at bounding box center [368, 177] width 22 height 7
click at [436, 176] on link "Next" at bounding box center [439, 177] width 10 height 10
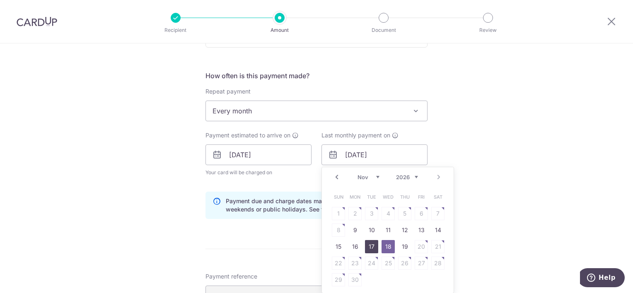
click at [367, 243] on link "17" at bounding box center [371, 246] width 13 height 13
click at [369, 154] on input "17/11/2026" at bounding box center [374, 155] width 106 height 21
click at [352, 247] on link "16" at bounding box center [354, 246] width 13 height 13
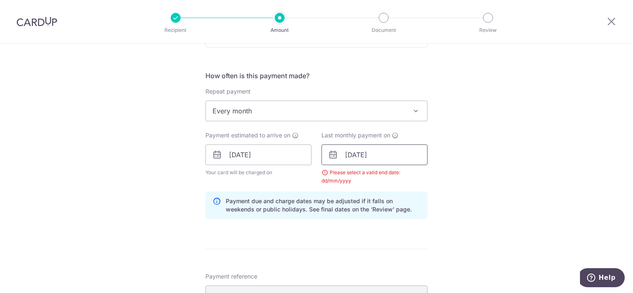
click at [376, 155] on input "16/11/2026" at bounding box center [374, 155] width 106 height 21
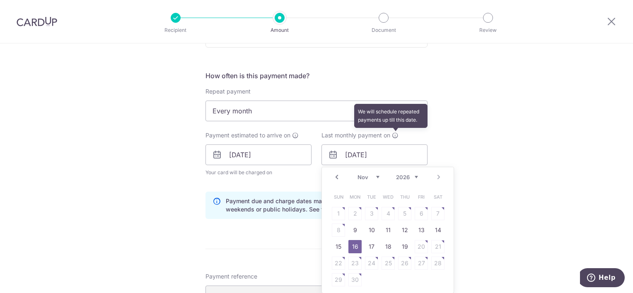
click at [392, 135] on icon at bounding box center [395, 135] width 7 height 7
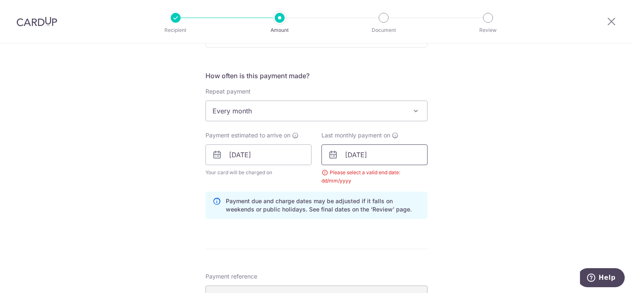
click at [357, 154] on input "16/11/2026" at bounding box center [374, 155] width 106 height 21
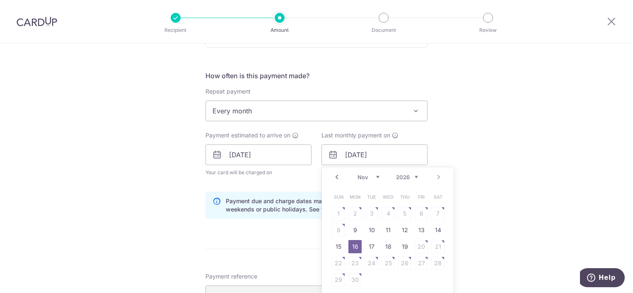
click at [377, 176] on div "Jan Feb Mar Apr May Jun Jul Aug Sep Oct Nov 2025 2026" at bounding box center [387, 177] width 60 height 7
click at [374, 174] on div "Prev Next Jan Feb Mar Apr May Jun Jul Aug Sep Oct Nov 2025 2026" at bounding box center [388, 177] width 132 height 20
click at [374, 174] on select "Jan Feb Mar Apr May Jun Jul Aug Sep Oct Nov" at bounding box center [368, 177] width 22 height 7
click at [355, 261] on link "21" at bounding box center [354, 263] width 13 height 13
type input "21/09/2026"
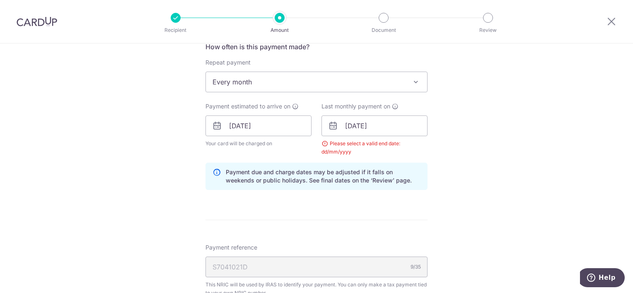
scroll to position [354, 0]
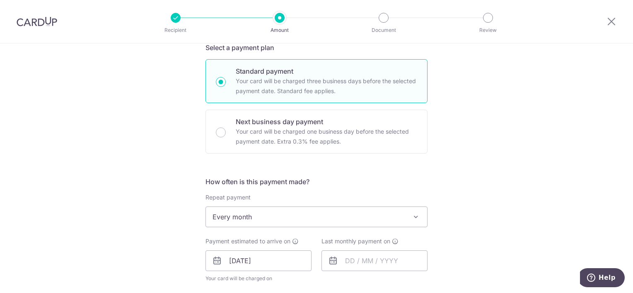
scroll to position [290, 0]
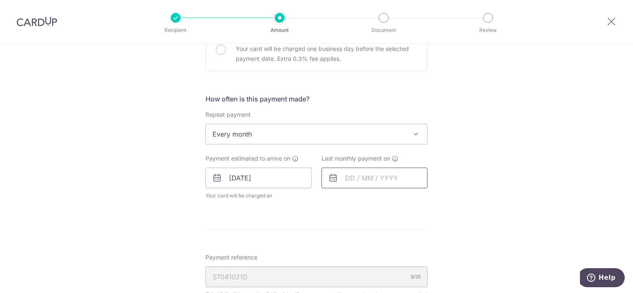
click at [351, 179] on input "text" at bounding box center [374, 178] width 106 height 21
type input "8,993.69"
click at [413, 198] on select "2025 2026" at bounding box center [407, 200] width 22 height 7
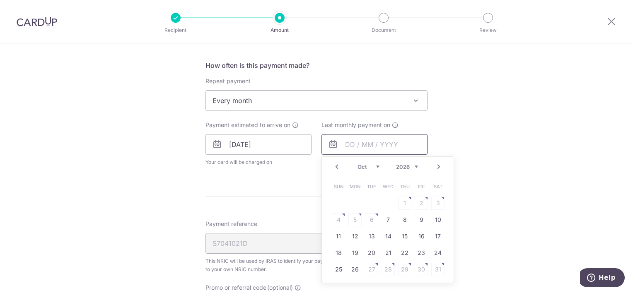
scroll to position [414, 0]
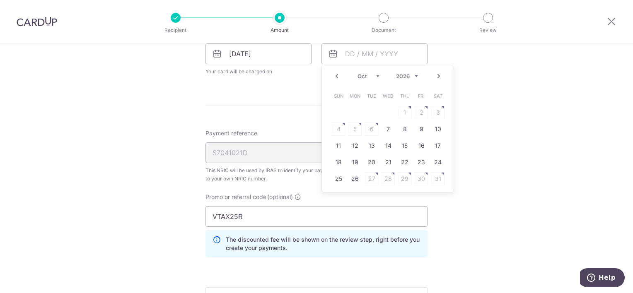
click at [375, 76] on select "Jan Feb Mar Apr May Jun [DATE] Aug Sep Oct Nov" at bounding box center [368, 76] width 22 height 7
click at [353, 147] on link "16" at bounding box center [354, 146] width 13 height 13
type input "[DATE]"
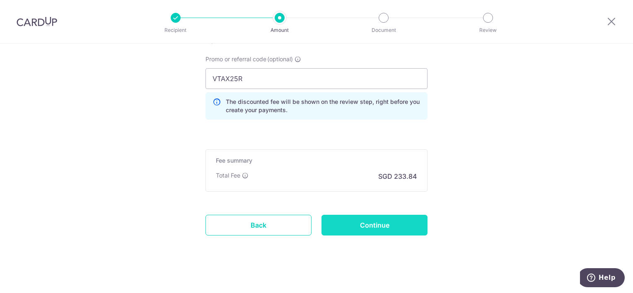
scroll to position [589, 0]
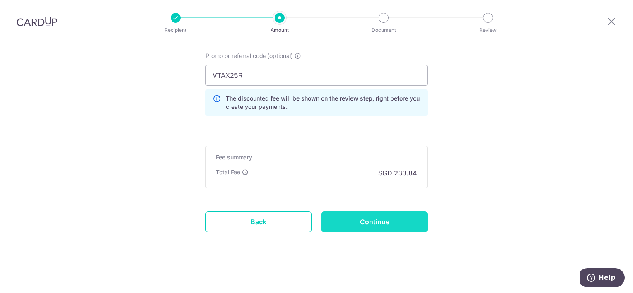
click at [382, 220] on input "Continue" at bounding box center [374, 222] width 106 height 21
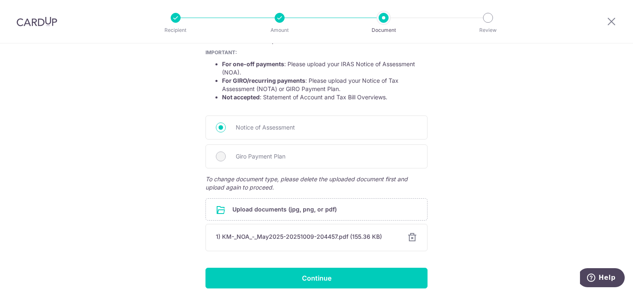
scroll to position [186, 0]
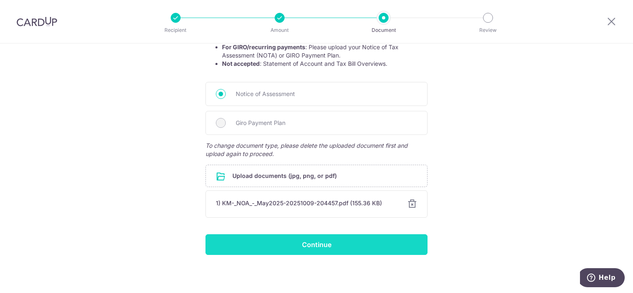
click at [357, 250] on input "Continue" at bounding box center [316, 244] width 222 height 21
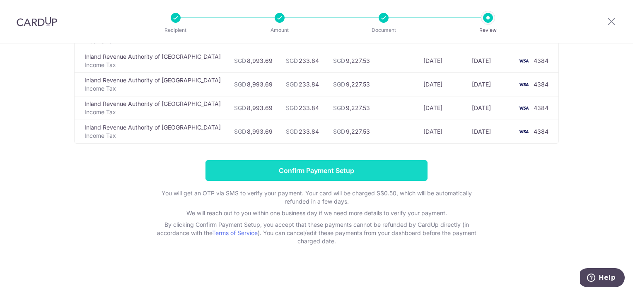
click at [320, 165] on input "Confirm Payment Setup" at bounding box center [316, 170] width 222 height 21
